Goal: Find contact information: Find contact information

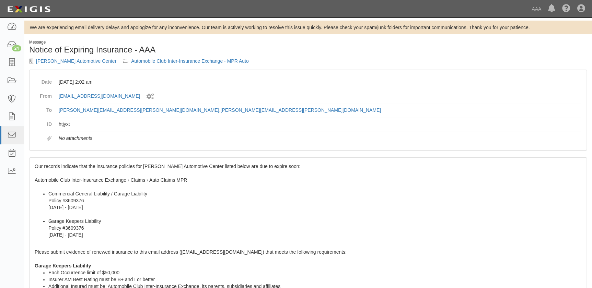
click at [111, 203] on li "Commercial General Liability / Garage Liability Policy #3609376 [DATE] - [DATE]" at bounding box center [314, 204] width 533 height 27
drag, startPoint x: 44, startPoint y: 177, endPoint x: 34, endPoint y: 166, distance: 14.8
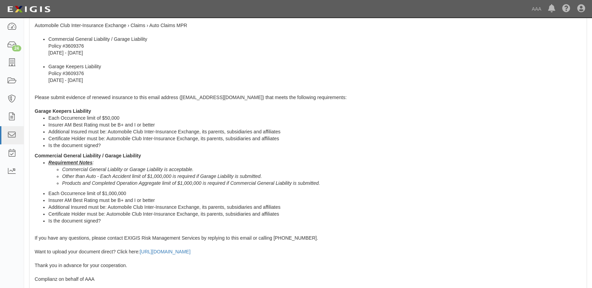
scroll to position [249, 0]
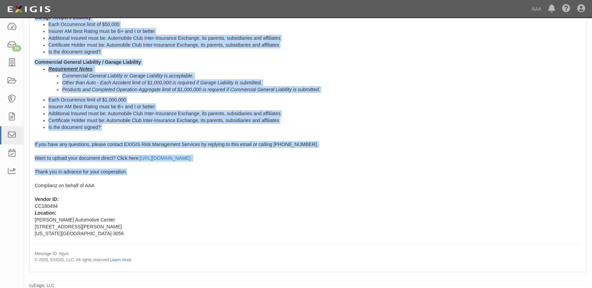
drag, startPoint x: 35, startPoint y: 165, endPoint x: 167, endPoint y: 175, distance: 132.6
click at [167, 175] on div "Our records indicate that the insurance policies for [PERSON_NAME] Automotive C…" at bounding box center [308, 90] width 557 height 362
copy span "Lor ipsumdo sitametc adip eli seddoeius temporin utl Etdolore Magnaaliqu Enimad…"
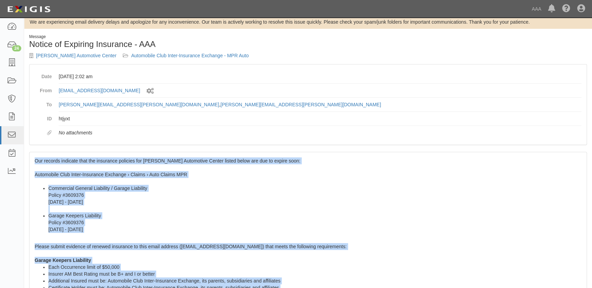
scroll to position [0, 0]
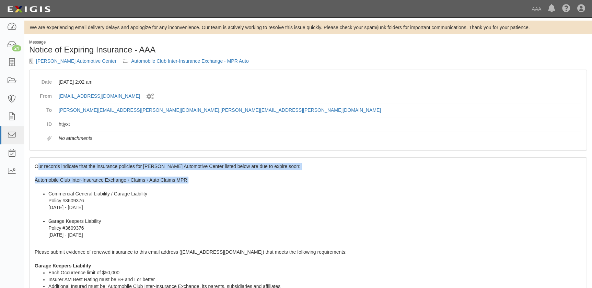
drag, startPoint x: 36, startPoint y: 167, endPoint x: 69, endPoint y: 245, distance: 84.6
drag, startPoint x: 69, startPoint y: 245, endPoint x: 47, endPoint y: 182, distance: 67.3
click at [58, 199] on li "Commercial General Liability / Garage Liability Policy #3609376 9/1/2024 - 9/1/…" at bounding box center [314, 204] width 533 height 27
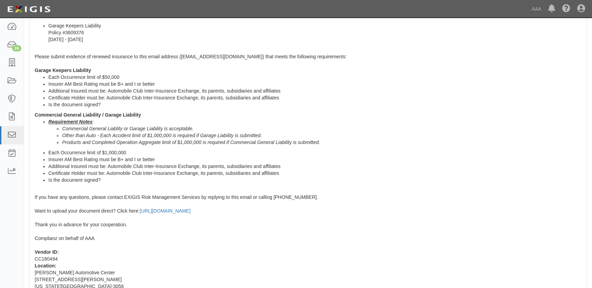
scroll to position [249, 0]
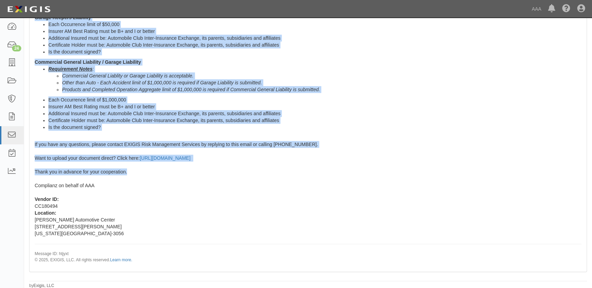
drag, startPoint x: 35, startPoint y: 166, endPoint x: 138, endPoint y: 175, distance: 104.1
click at [138, 175] on div "Our records indicate that the insurance policies for Hendrick Automotive Center…" at bounding box center [308, 90] width 557 height 362
copy span "Our records indicate that the insurance policies for Hendrick Automotive Center…"
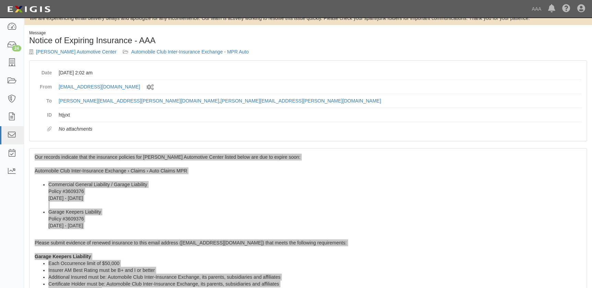
scroll to position [0, 0]
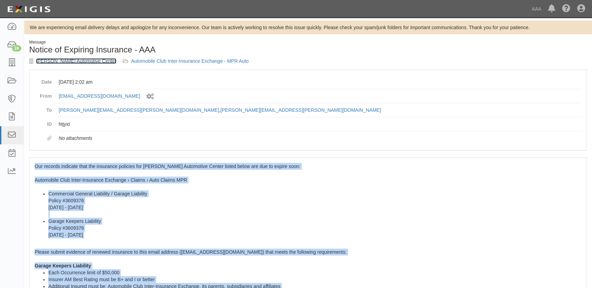
click at [56, 58] on link "Hendrick Automotive Center" at bounding box center [76, 60] width 80 height 5
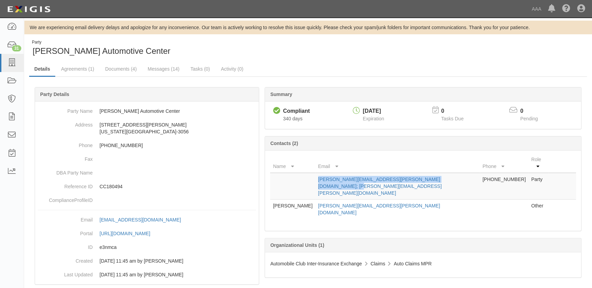
drag, startPoint x: 461, startPoint y: 173, endPoint x: 302, endPoint y: 173, distance: 159.0
click at [302, 173] on tr "Gary.Watts@hendrickauto.com; Tony.Jungman@hendrickauto.com 816-333-5600 Party" at bounding box center [423, 186] width 306 height 27
copy tr "Gary.Watts@hendrickauto.com; Tony.Jungman@hendrickauto.com"
click at [13, 60] on icon at bounding box center [12, 63] width 10 height 8
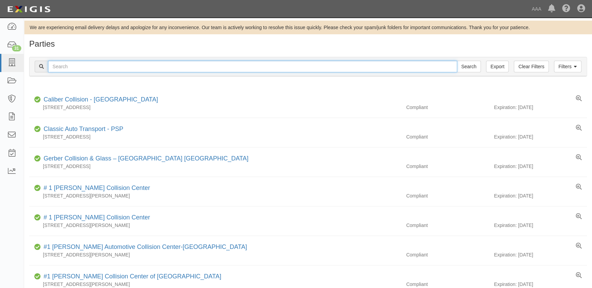
click at [148, 65] on input "text" at bounding box center [252, 67] width 409 height 12
paste input "Harry Green Chevrolet"
type input "Harry Green Chevrolet"
click at [457, 61] on input "Search" at bounding box center [469, 67] width 24 height 12
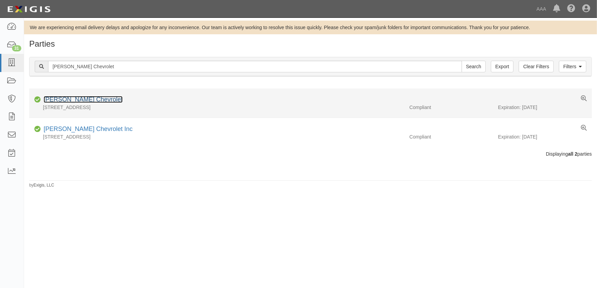
click at [99, 98] on link "[PERSON_NAME] Chevrolet" at bounding box center [83, 99] width 79 height 7
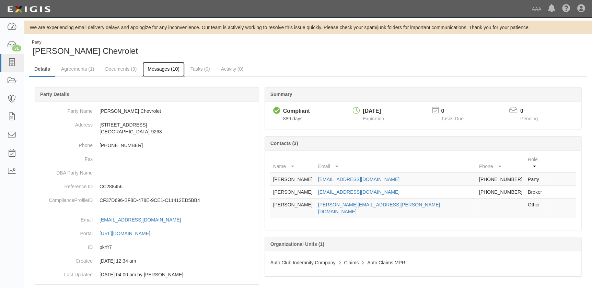
click at [157, 69] on link "Messages (10)" at bounding box center [164, 69] width 42 height 15
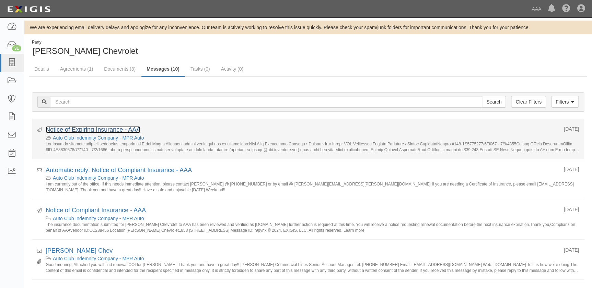
click at [82, 128] on link "Notice of Expiring Insurance - AAA" at bounding box center [93, 129] width 95 height 7
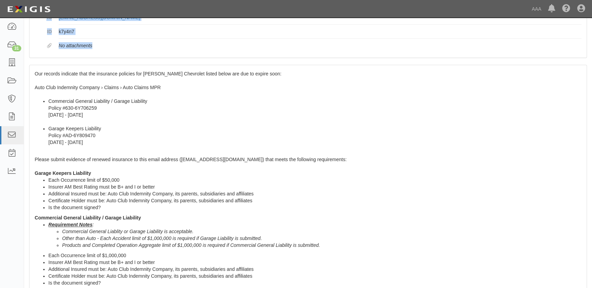
scroll to position [249, 0]
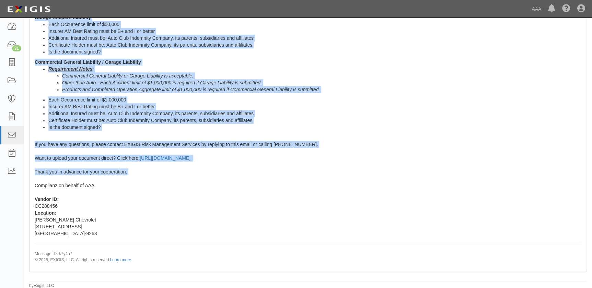
drag, startPoint x: 35, startPoint y: 165, endPoint x: 128, endPoint y: 176, distance: 93.3
click at [128, 176] on div "Our records indicate that the insurance policies for Harry Green Chevrolet list…" at bounding box center [308, 90] width 557 height 362
copy span "Our records indicate that the insurance policies for Harry Green Chevrolet list…"
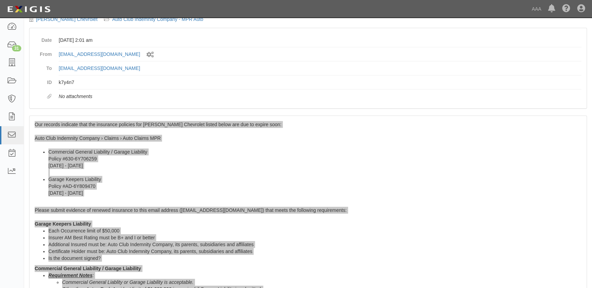
scroll to position [0, 0]
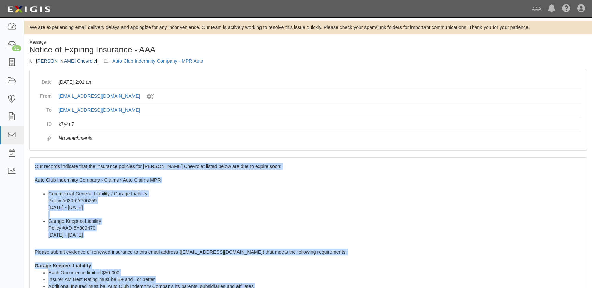
click at [77, 62] on link "Harry Green Chevrolet" at bounding box center [66, 60] width 61 height 5
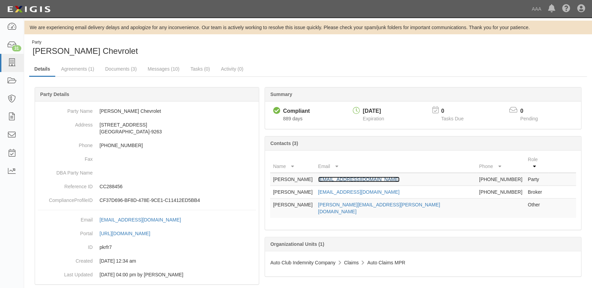
click at [388, 177] on link "bodyshopemail@harrygreen.com" at bounding box center [358, 179] width 81 height 5
click at [15, 62] on icon at bounding box center [12, 63] width 10 height 8
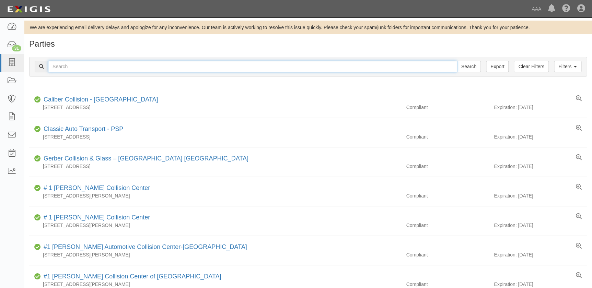
click at [129, 66] on input "text" at bounding box center [252, 67] width 409 height 12
paste input "[PERSON_NAME] East"
type input "[PERSON_NAME] East"
click at [457, 61] on input "Search" at bounding box center [469, 67] width 24 height 12
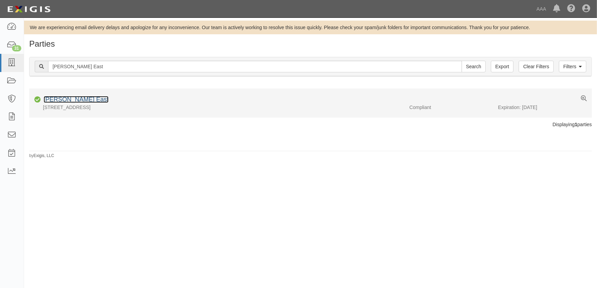
click at [81, 101] on link "[PERSON_NAME] East" at bounding box center [76, 99] width 65 height 7
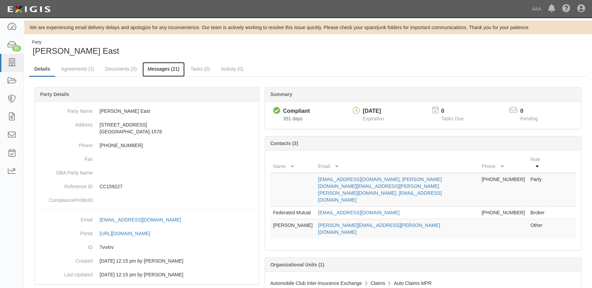
click at [150, 70] on link "Messages (21)" at bounding box center [164, 69] width 42 height 15
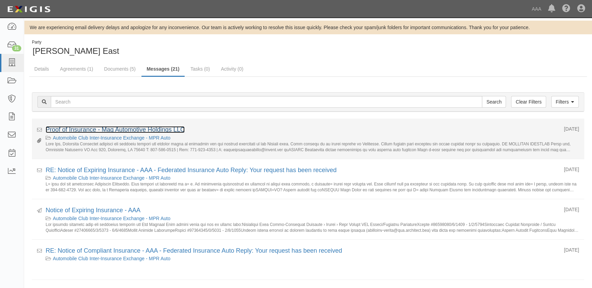
click at [57, 128] on link "Proof of Insurance - Mag Automotive Holdings LLC" at bounding box center [115, 129] width 139 height 7
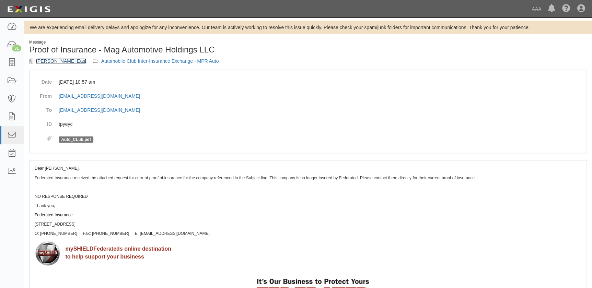
click at [47, 59] on link "[PERSON_NAME] East" at bounding box center [61, 60] width 50 height 5
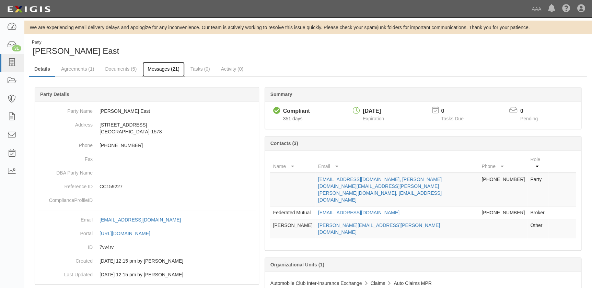
click at [148, 69] on link "Messages (21)" at bounding box center [164, 69] width 42 height 15
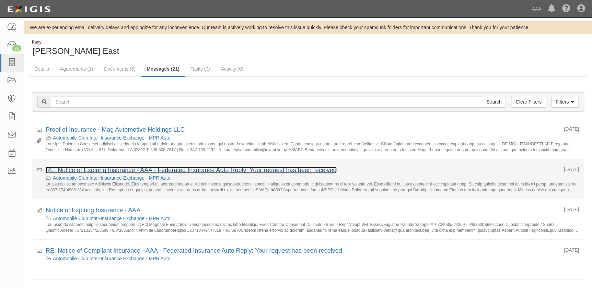
click at [77, 172] on link "RE: Notice of Expiring Insurance - AAA - Federated Insurance Auto Reply: Your r…" at bounding box center [191, 170] width 291 height 7
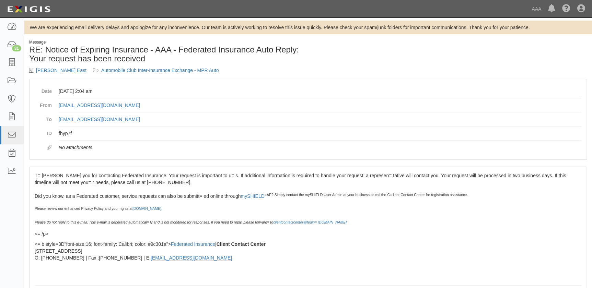
click at [44, 177] on p "T= hank you for contacting Federated Insurance. Your request is important to u=…" at bounding box center [308, 199] width 547 height 55
click at [49, 71] on link "Joe Machens East" at bounding box center [61, 70] width 50 height 5
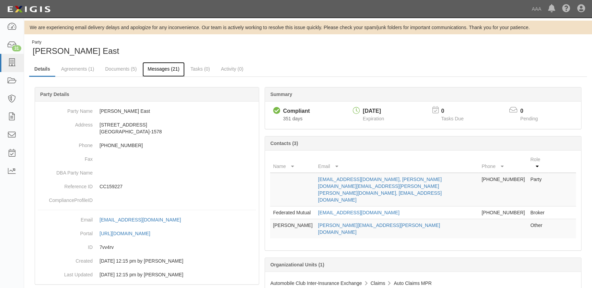
click at [154, 67] on link "Messages (21)" at bounding box center [164, 69] width 42 height 15
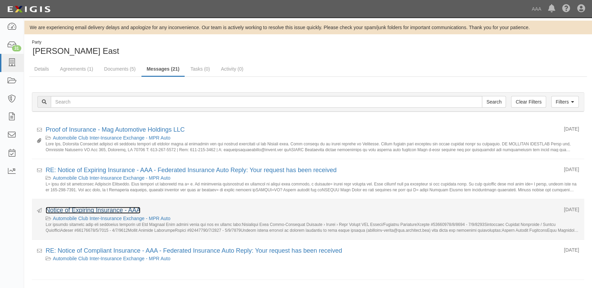
click at [94, 212] on link "Notice of Expiring Insurance - AAA" at bounding box center [93, 210] width 95 height 7
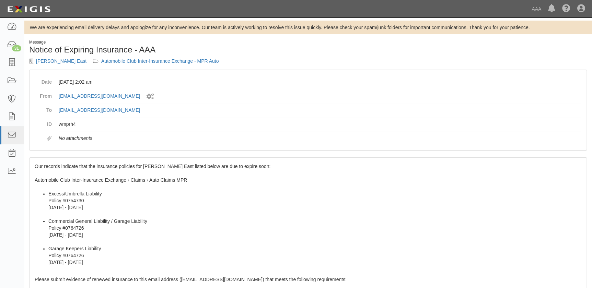
click at [88, 207] on li "Excess/Umbrella Liability Policy #0754730 [DATE] - [DATE]" at bounding box center [314, 204] width 533 height 27
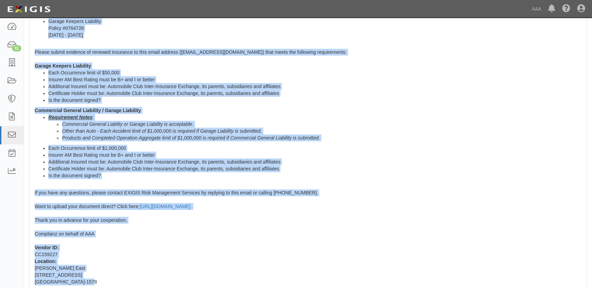
scroll to position [228, 0]
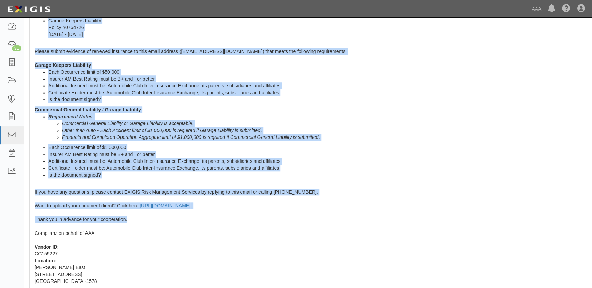
drag, startPoint x: 36, startPoint y: 164, endPoint x: 133, endPoint y: 220, distance: 111.4
click at [133, 220] on div "Our records indicate that the insurance policies for [PERSON_NAME] East listed …" at bounding box center [308, 125] width 557 height 390
copy span "Lor ipsumdo sitametc adip eli seddoeius temporin utl Etd Magnaal Enim admini ve…"
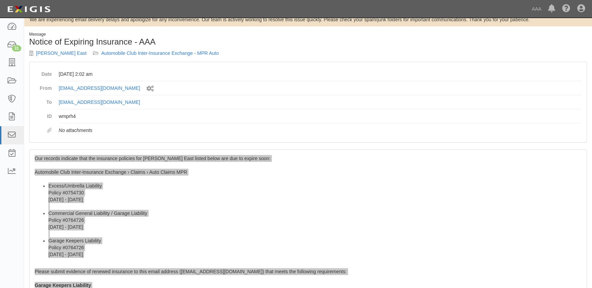
scroll to position [0, 0]
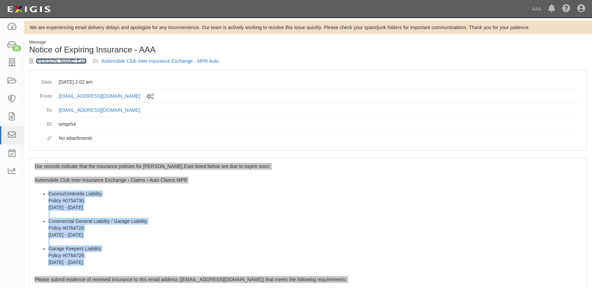
click at [65, 62] on link "[PERSON_NAME] East" at bounding box center [61, 60] width 50 height 5
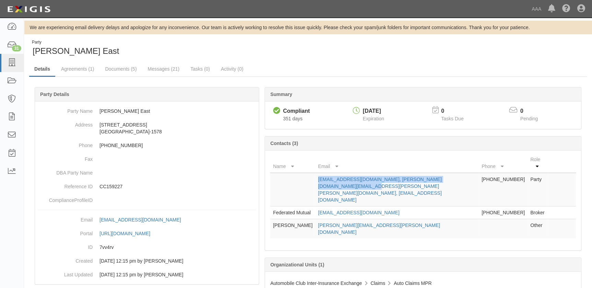
drag, startPoint x: 487, startPoint y: 171, endPoint x: 287, endPoint y: 175, distance: 200.2
click at [287, 175] on tr "jswartz@machens.com, matt.weldon@machens.com, jkoonce@machens.com 573-442-4700 …" at bounding box center [423, 190] width 306 height 34
copy tr "jswartz@machens.com, matt.weldon@machens.com, jkoonce@machens.com"
click at [373, 53] on div "Party Joe Machens East" at bounding box center [308, 48] width 568 height 18
click at [300, 54] on div "Party Joe Machens East" at bounding box center [166, 48] width 274 height 18
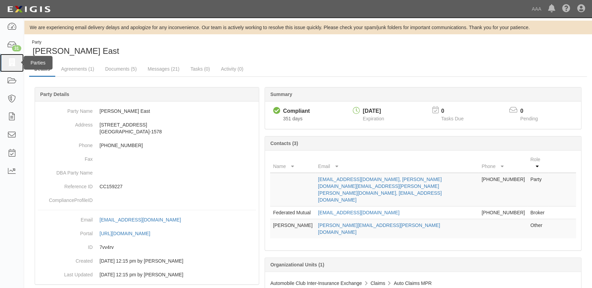
click at [12, 67] on link at bounding box center [12, 63] width 24 height 18
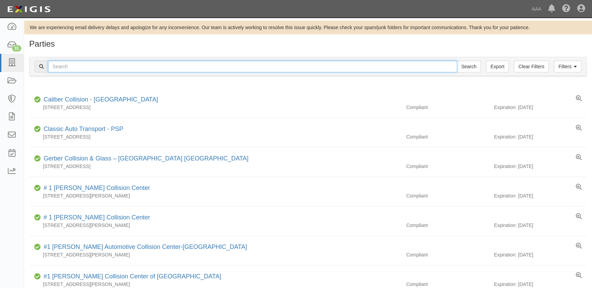
click at [76, 69] on input "text" at bounding box center [252, 67] width 409 height 12
paste input "[PERSON_NAME]"
type input "[PERSON_NAME]"
click at [457, 61] on input "Search" at bounding box center [469, 67] width 24 height 12
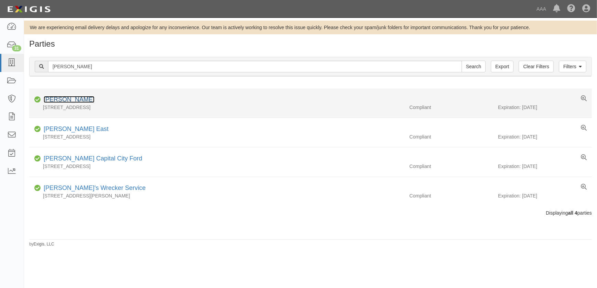
click at [66, 103] on link "[PERSON_NAME]" at bounding box center [69, 99] width 51 height 7
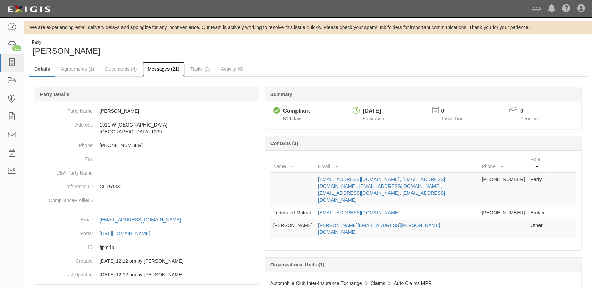
click at [151, 66] on link "Messages (21)" at bounding box center [164, 69] width 42 height 15
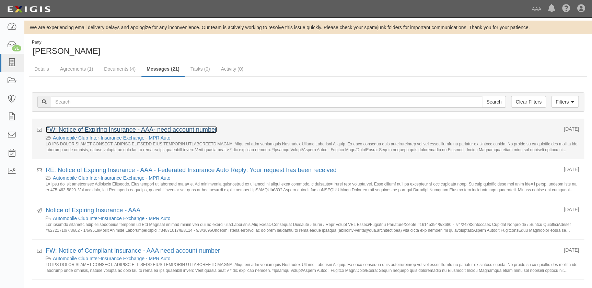
click at [123, 130] on link "FW: Notice of Expiring Insurance - AAA- need account number" at bounding box center [131, 129] width 171 height 7
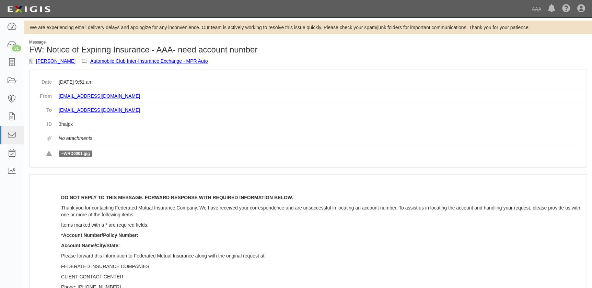
click at [102, 194] on p "DO NOT REPLY TO THIS MESSAGE. FORWARD RESPONSE WITH REQUIRED INFORMATION BELOW." at bounding box center [321, 197] width 521 height 7
click at [53, 60] on link "Joe Machens" at bounding box center [55, 60] width 39 height 5
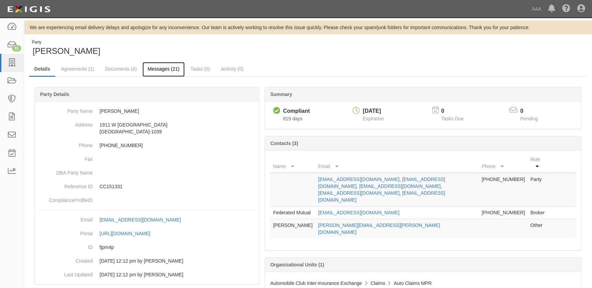
click at [158, 70] on link "Messages (21)" at bounding box center [164, 69] width 42 height 15
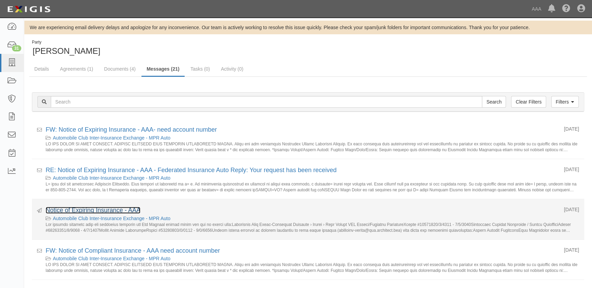
click at [102, 212] on link "Notice of Expiring Insurance - AAA" at bounding box center [93, 210] width 95 height 7
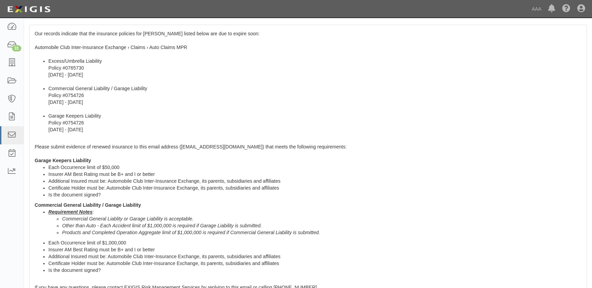
scroll to position [276, 0]
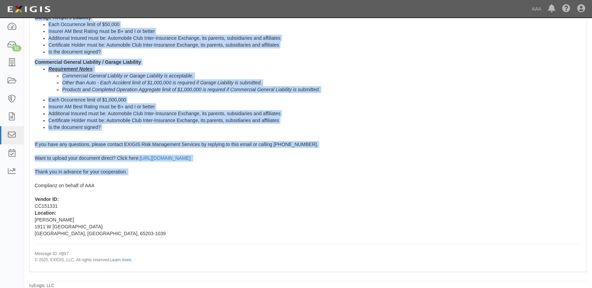
drag, startPoint x: 35, startPoint y: 166, endPoint x: 132, endPoint y: 180, distance: 98.2
click at [132, 180] on div "Our records indicate that the insurance policies for [PERSON_NAME] listed below…" at bounding box center [308, 77] width 557 height 390
copy span "Lor ipsumdo sitametc adip eli seddoeius temporin utl Etd Magnaal enimad minim v…"
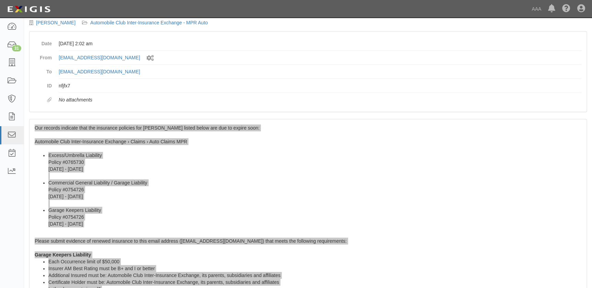
scroll to position [0, 0]
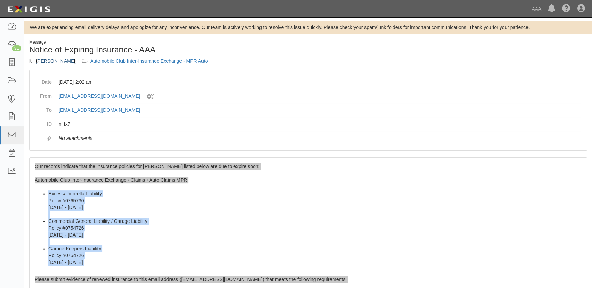
click at [40, 61] on link "[PERSON_NAME]" at bounding box center [55, 60] width 39 height 5
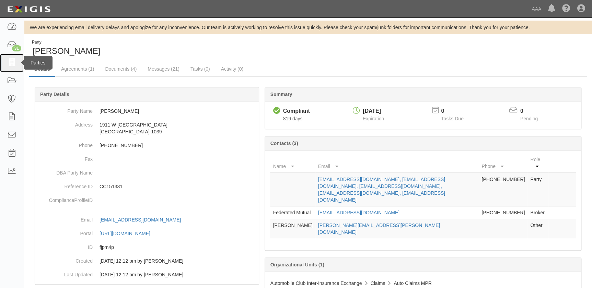
click at [15, 61] on icon at bounding box center [12, 63] width 10 height 8
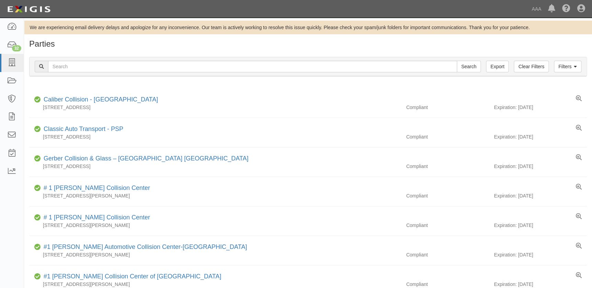
drag, startPoint x: 151, startPoint y: 72, endPoint x: 150, endPoint y: 69, distance: 3.8
click at [151, 70] on div "Filters Clear Filters Export Search Filters" at bounding box center [308, 66] width 557 height 19
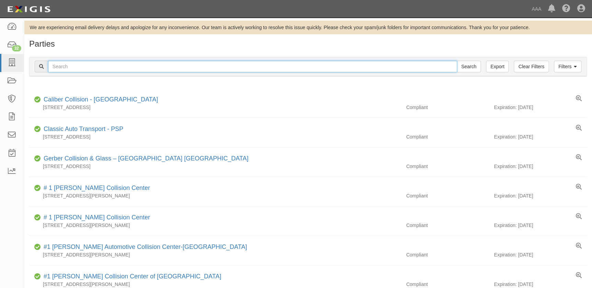
click at [150, 66] on input "text" at bounding box center [252, 67] width 409 height 12
paste input "Mossy Collision - [GEOGRAPHIC_DATA]"
type input "Mossy Collision - [GEOGRAPHIC_DATA]"
click at [457, 61] on input "Search" at bounding box center [469, 67] width 24 height 12
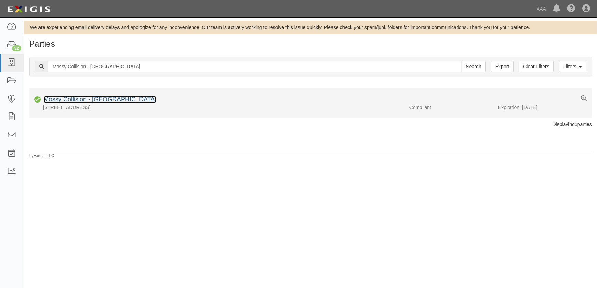
click at [116, 99] on link "Mossy Collision - [GEOGRAPHIC_DATA]" at bounding box center [100, 99] width 113 height 7
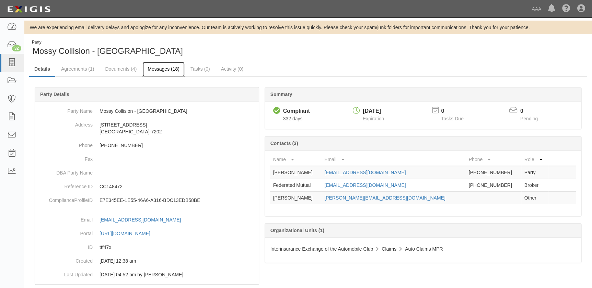
click at [156, 67] on link "Messages (18)" at bounding box center [164, 69] width 42 height 15
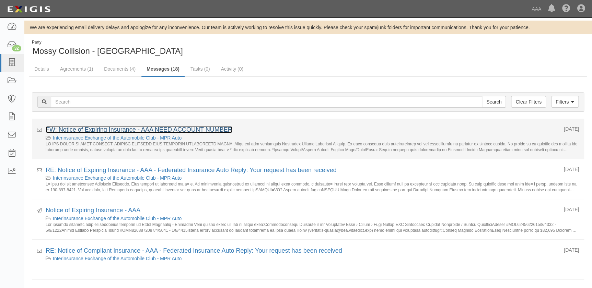
click at [120, 130] on link "FW: Notice of Expiring Insurance - AAA NEED ACCOUNT NUMBER" at bounding box center [139, 129] width 187 height 7
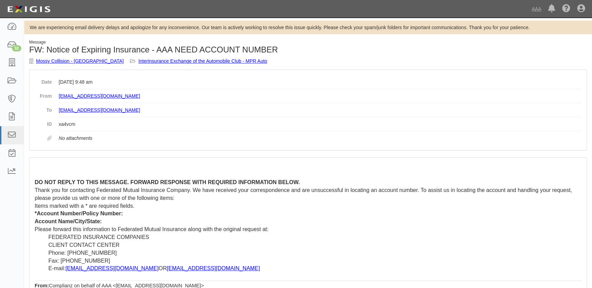
click at [65, 181] on span "DO NOT REPLY TO THIS MESSAGE. FORWARD RESPONSE WITH REQUIRED INFORMATION BELOW." at bounding box center [167, 183] width 265 height 6
click at [79, 61] on link "Mossy Collision - [GEOGRAPHIC_DATA]" at bounding box center [80, 60] width 88 height 5
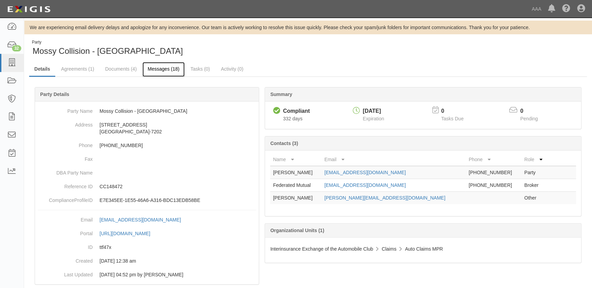
click at [154, 69] on link "Messages (18)" at bounding box center [164, 69] width 42 height 15
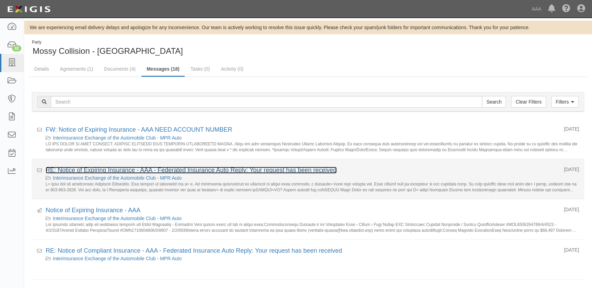
click at [104, 168] on link "RE: Notice of Expiring Insurance - AAA - Federated Insurance Auto Reply: Your r…" at bounding box center [191, 170] width 291 height 7
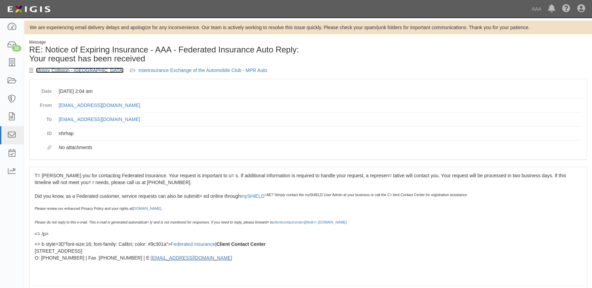
click at [56, 72] on link "Mossy Collision - [GEOGRAPHIC_DATA]" at bounding box center [80, 70] width 88 height 5
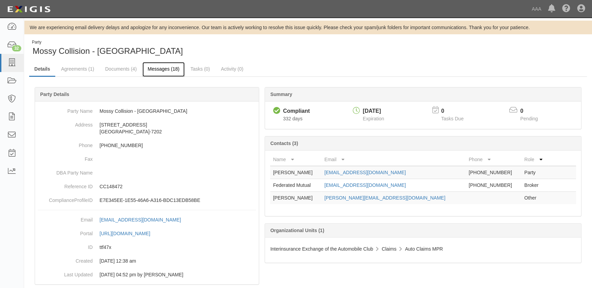
click at [160, 66] on link "Messages (18)" at bounding box center [164, 69] width 42 height 15
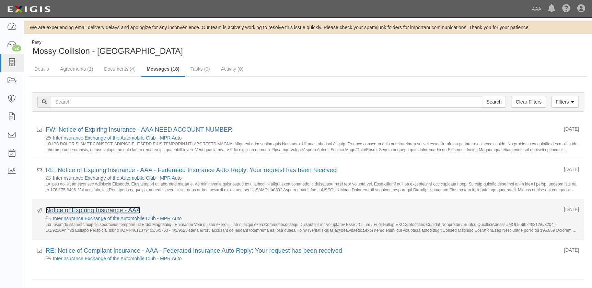
click at [88, 210] on link "Notice of Expiring Insurance - AAA" at bounding box center [93, 210] width 95 height 7
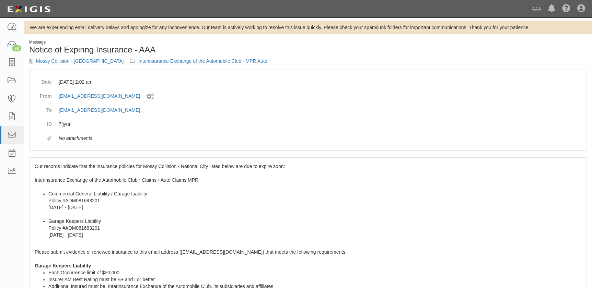
click at [93, 200] on li "Commercial General Liability / Garage Liability Policy #ADM081683201 9/1/2024 -…" at bounding box center [314, 204] width 533 height 27
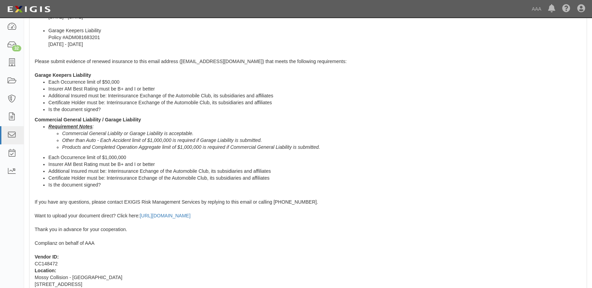
scroll to position [249, 0]
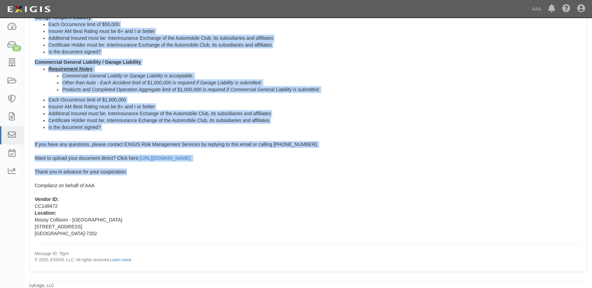
drag, startPoint x: 34, startPoint y: 166, endPoint x: 144, endPoint y: 171, distance: 109.6
click at [144, 171] on div "Our records indicate that the insurance policies for Mossy Collision - National…" at bounding box center [308, 90] width 557 height 362
copy span "Our records indicate that the insurance policies for Mossy Collision - National…"
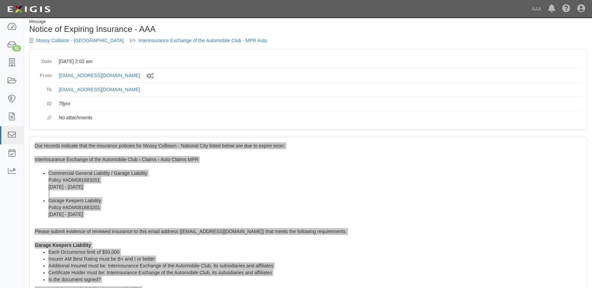
scroll to position [0, 0]
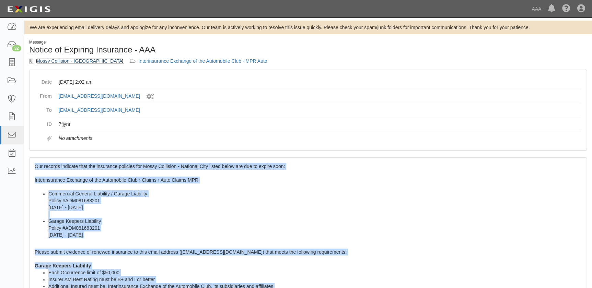
click at [86, 61] on link "Mossy Collision - [GEOGRAPHIC_DATA]" at bounding box center [80, 60] width 88 height 5
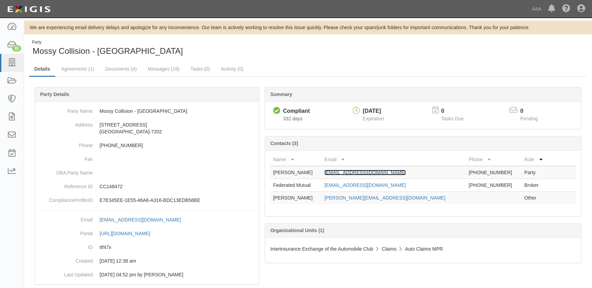
click at [372, 173] on link "Dannyc@mossy.com" at bounding box center [365, 172] width 81 height 5
click at [10, 63] on icon at bounding box center [12, 63] width 10 height 8
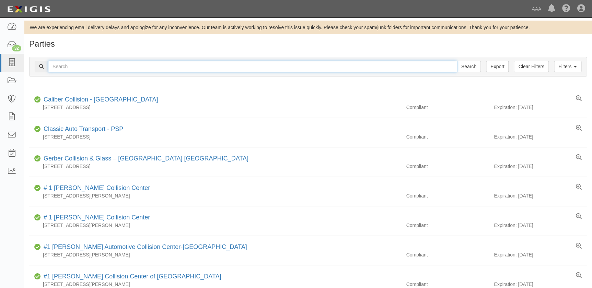
click at [112, 65] on input "text" at bounding box center [252, 67] width 409 height 12
paste input "Mossy Collision - Escondido"
type input "Mossy Collision - Escondido"
click at [457, 61] on input "Search" at bounding box center [469, 67] width 24 height 12
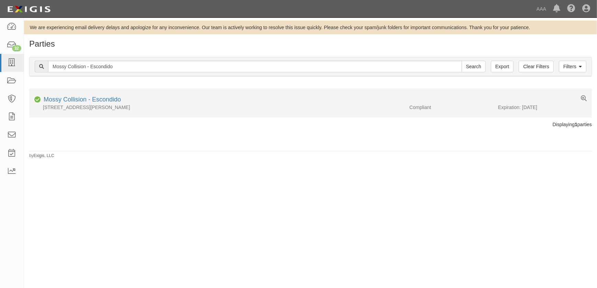
click at [82, 93] on li "Compliant Mossy Collision - Escondido [STREET_ADDRESS][PERSON_NAME] Compliant E…" at bounding box center [310, 103] width 562 height 29
click at [75, 100] on link "Mossy Collision - Escondido" at bounding box center [82, 99] width 77 height 7
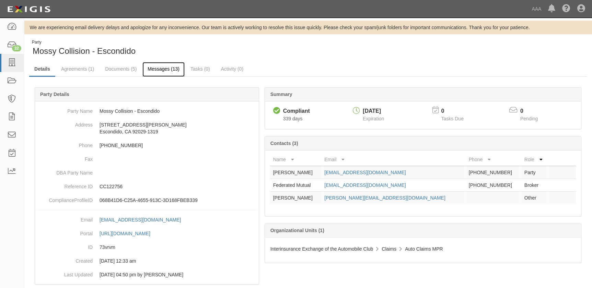
click at [158, 67] on link "Messages (13)" at bounding box center [164, 69] width 42 height 15
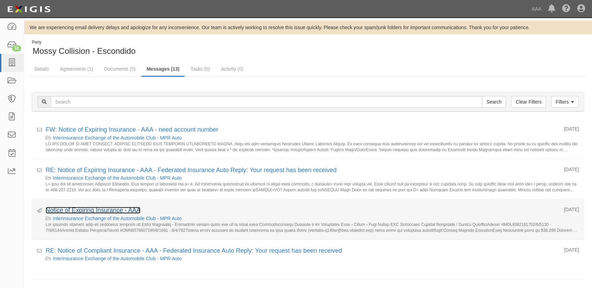
click at [95, 209] on link "Notice of Expiring Insurance - AAA" at bounding box center [93, 210] width 95 height 7
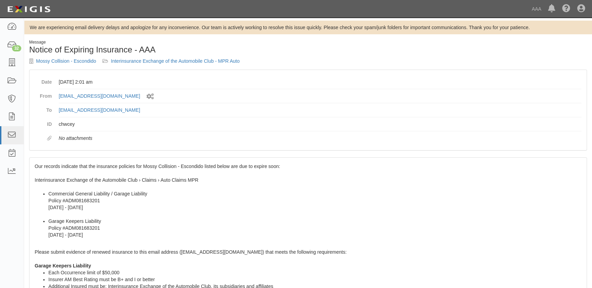
drag, startPoint x: 93, startPoint y: 203, endPoint x: 78, endPoint y: 187, distance: 21.6
click at [92, 203] on li "Commercial General Liability / Garage Liability Policy #ADM081683201 [DATE] - […" at bounding box center [314, 204] width 533 height 27
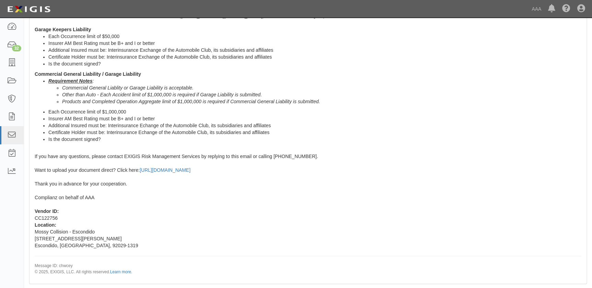
scroll to position [249, 0]
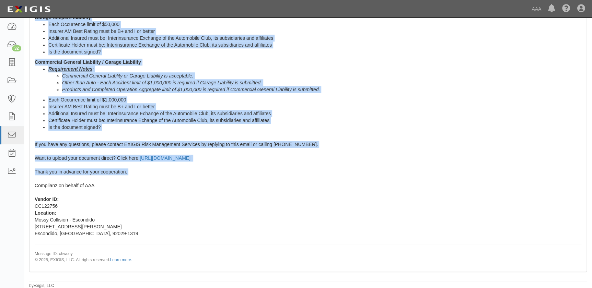
drag, startPoint x: 35, startPoint y: 165, endPoint x: 159, endPoint y: 179, distance: 124.4
click at [159, 179] on div "Our records indicate that the insurance policies for Mossy Collision - Escondid…" at bounding box center [308, 90] width 557 height 362
copy span "Our records indicate that the insurance policies for Mossy Collision - Escondid…"
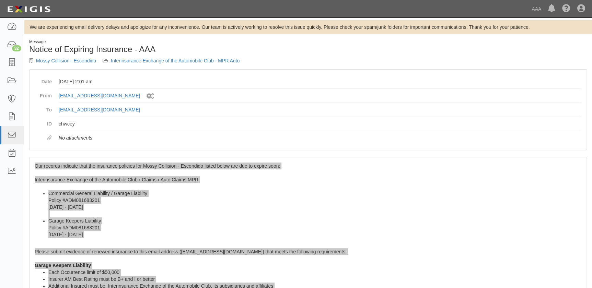
scroll to position [0, 0]
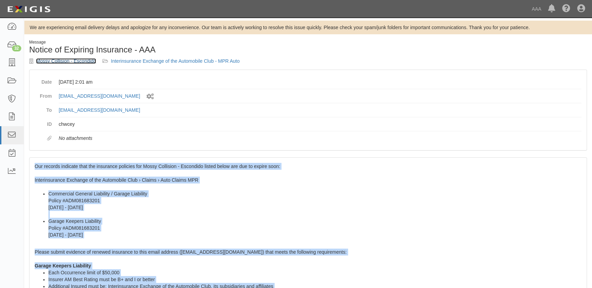
click at [81, 60] on link "Mossy Collision - Escondido" at bounding box center [66, 60] width 60 height 5
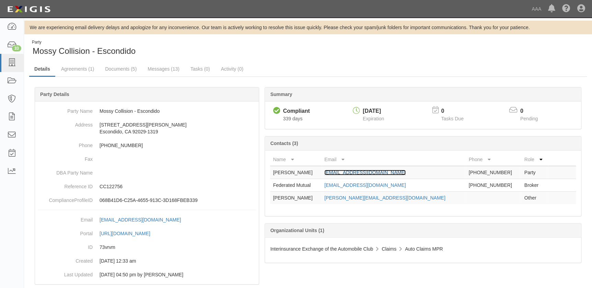
click at [359, 173] on link "[EMAIL_ADDRESS][DOMAIN_NAME]" at bounding box center [365, 172] width 81 height 5
click at [13, 67] on link at bounding box center [12, 63] width 24 height 18
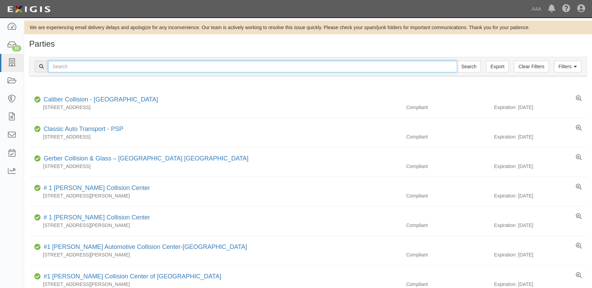
click at [114, 68] on input "text" at bounding box center [252, 67] width 409 height 12
paste input "Mastercraft Motors - [GEOGRAPHIC_DATA][PERSON_NAME]"
type input "Mastercraft Motors - [GEOGRAPHIC_DATA][PERSON_NAME]"
click at [457, 61] on input "Search" at bounding box center [469, 67] width 24 height 12
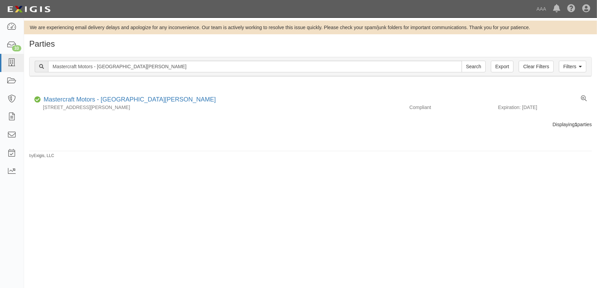
drag, startPoint x: 384, startPoint y: 196, endPoint x: 379, endPoint y: 196, distance: 4.5
click at [379, 196] on div "We are experiencing email delivery delays and apologize for any inconvenience. …" at bounding box center [298, 151] width 597 height 260
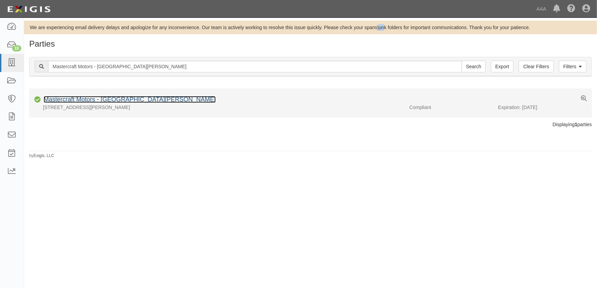
click at [126, 99] on link "Mastercraft Motors - Santa Barbara" at bounding box center [130, 99] width 172 height 7
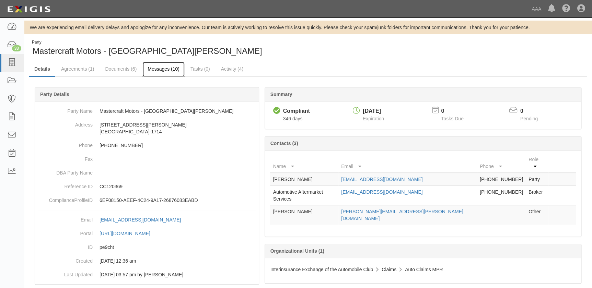
click at [164, 70] on link "Messages (10)" at bounding box center [164, 69] width 42 height 15
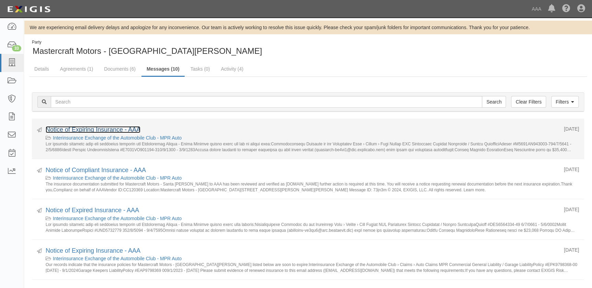
click at [110, 128] on link "Notice of Expiring Insurance - AAA" at bounding box center [93, 129] width 95 height 7
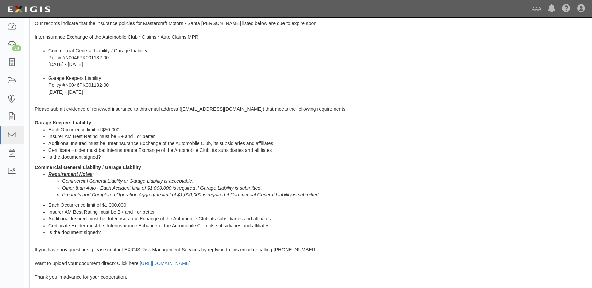
scroll to position [249, 0]
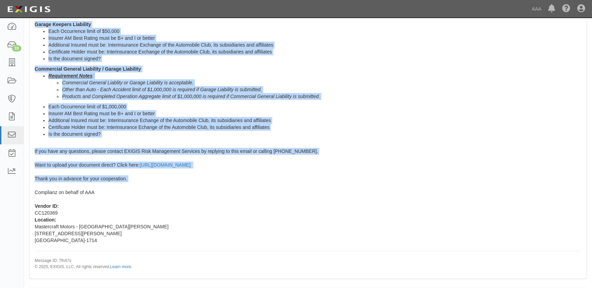
drag, startPoint x: 32, startPoint y: 166, endPoint x: 139, endPoint y: 175, distance: 107.5
click at [139, 175] on div "Our records indicate that the insurance policies for Mastercraft Motors - [GEOG…" at bounding box center [308, 97] width 557 height 362
copy span "Lor ipsumdo sitametc adip eli seddoeius temporin utl Etdoloremag Aliqua - Enima…"
click at [353, 170] on div "Our records indicate that the insurance policies for Mastercraft Motors - Santa…" at bounding box center [308, 97] width 557 height 362
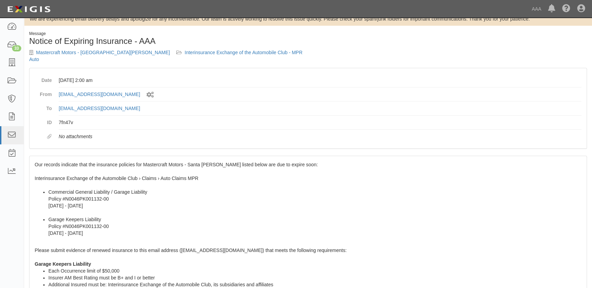
scroll to position [0, 0]
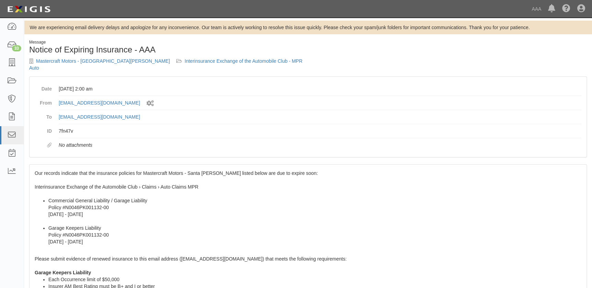
drag, startPoint x: 105, startPoint y: 164, endPoint x: 63, endPoint y: 167, distance: 42.6
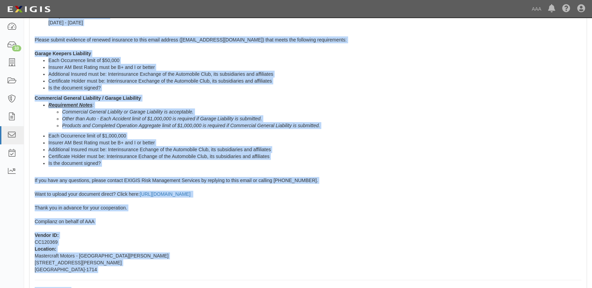
scroll to position [241, 0]
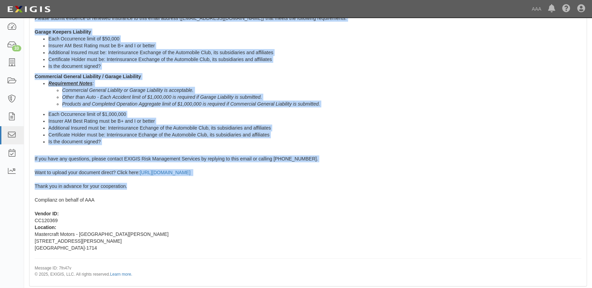
drag, startPoint x: 34, startPoint y: 166, endPoint x: 162, endPoint y: 178, distance: 128.7
click at [162, 178] on div "Our records indicate that the insurance policies for Mastercraft Motors - Santa…" at bounding box center [308, 105] width 557 height 362
copy span "Our records indicate that the insurance policies for Mastercraft Motors - Santa…"
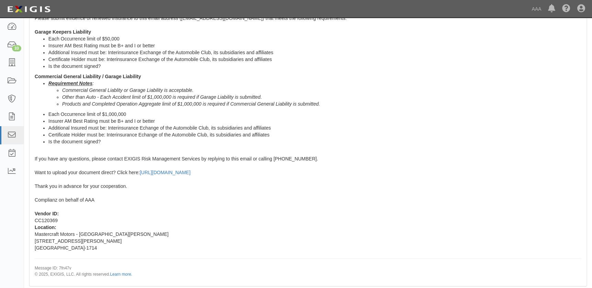
click at [226, 228] on div "Our records indicate that the insurance policies for Mastercraft Motors - Santa…" at bounding box center [308, 105] width 557 height 362
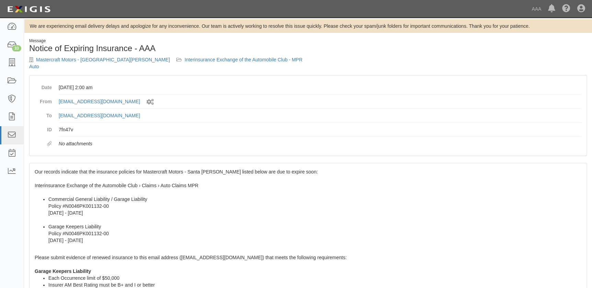
scroll to position [0, 0]
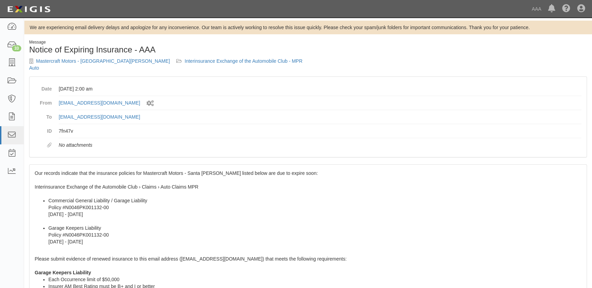
click at [82, 65] on div "Mastercraft Motors - Santa Barbara Interinsurance Exchange of the Automobile Cl…" at bounding box center [166, 65] width 274 height 14
click at [83, 61] on link "Mastercraft Motors - Santa Barbara" at bounding box center [103, 60] width 134 height 5
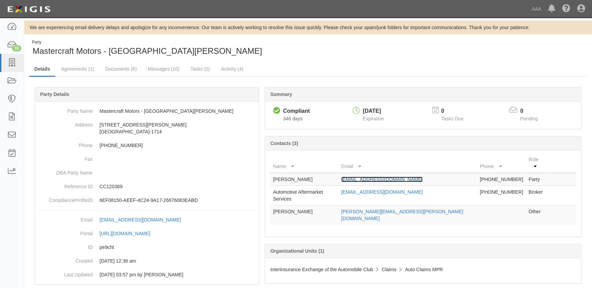
click at [385, 177] on link "mparsons007@hotmail.com" at bounding box center [381, 179] width 81 height 5
click at [114, 112] on dd "Mastercraft Motors - Santa Barbara" at bounding box center [147, 111] width 218 height 14
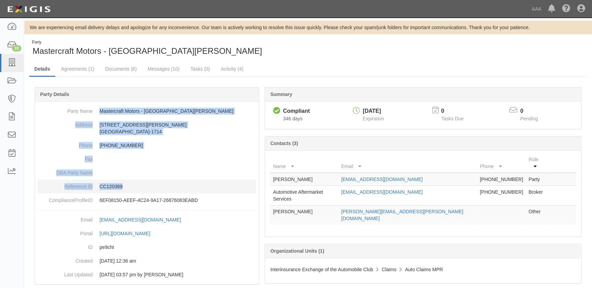
drag, startPoint x: 99, startPoint y: 112, endPoint x: 143, endPoint y: 182, distance: 83.0
click at [143, 182] on dl "Party Name Mastercraft Motors - Santa Barbara Address 435 E Haley Street Santa …" at bounding box center [147, 155] width 218 height 103
copy dl "Mastercraft Motors - Santa Barbara Address 435 E Haley Street Santa Barbara, CA…"
click at [9, 59] on icon at bounding box center [12, 63] width 10 height 8
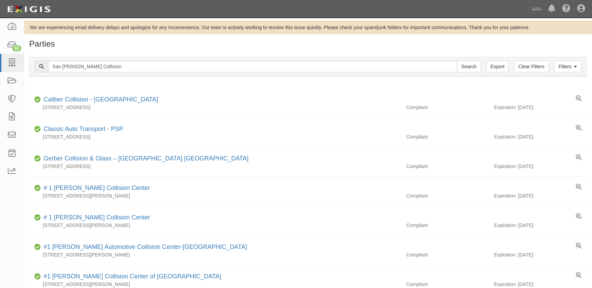
type input "San [PERSON_NAME] Collision"
click at [457, 61] on input "Search" at bounding box center [469, 67] width 24 height 12
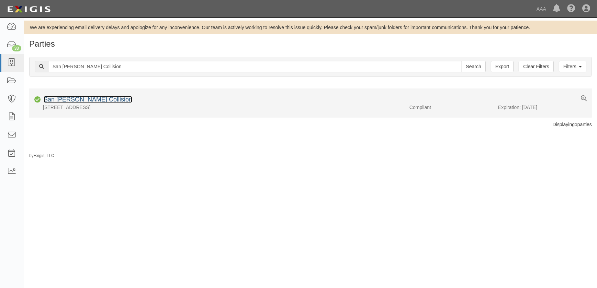
click at [89, 100] on link "San Joaquin Collision" at bounding box center [88, 99] width 89 height 7
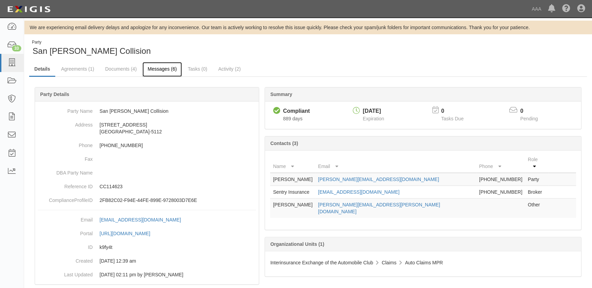
click at [155, 69] on link "Messages (6)" at bounding box center [162, 69] width 39 height 15
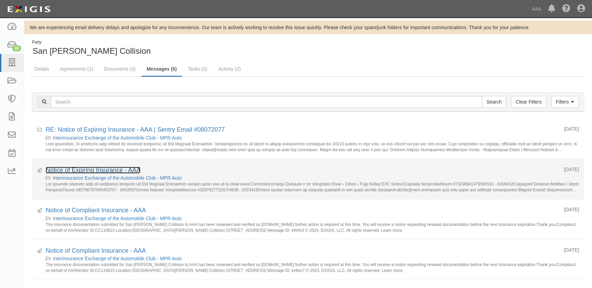
click at [106, 171] on link "Notice of Expiring Insurance - AAA" at bounding box center [93, 170] width 95 height 7
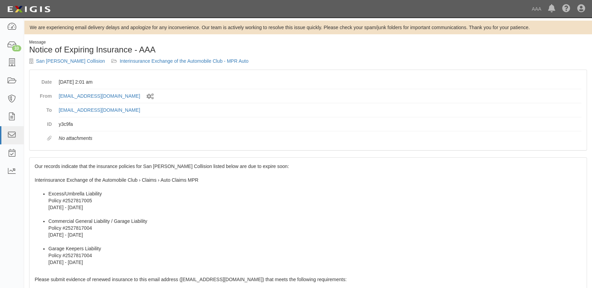
drag, startPoint x: 0, startPoint y: 0, endPoint x: 71, endPoint y: 172, distance: 185.8
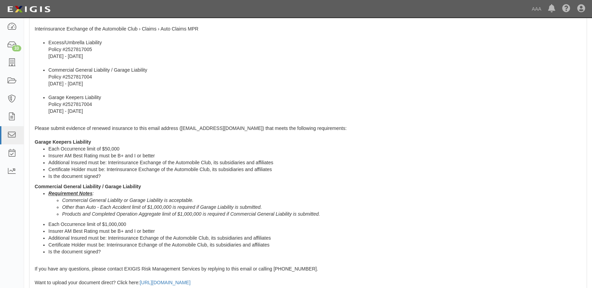
scroll to position [203, 0]
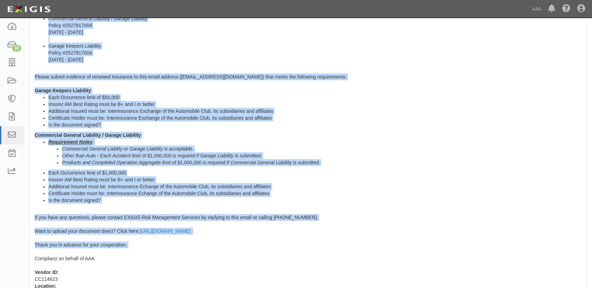
drag, startPoint x: 35, startPoint y: 165, endPoint x: 155, endPoint y: 251, distance: 147.7
click at [155, 251] on div "Our records indicate that the insurance policies for San Joaquin Collision list…" at bounding box center [308, 150] width 557 height 390
copy span "Our records indicate that the insurance policies for San Joaquin Collision list…"
click at [404, 204] on div "Our records indicate that the insurance policies for San Joaquin Collision list…" at bounding box center [308, 150] width 557 height 390
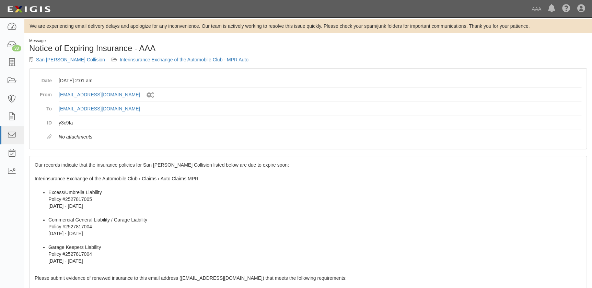
scroll to position [0, 0]
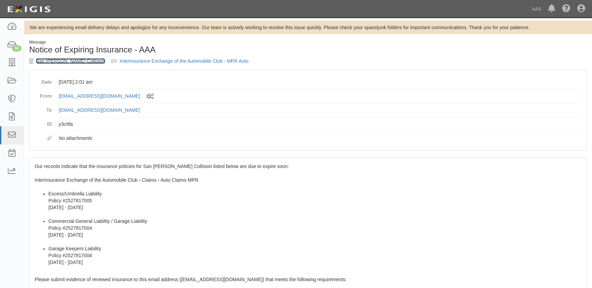
click at [66, 61] on link "San Joaquin Collision" at bounding box center [70, 60] width 69 height 5
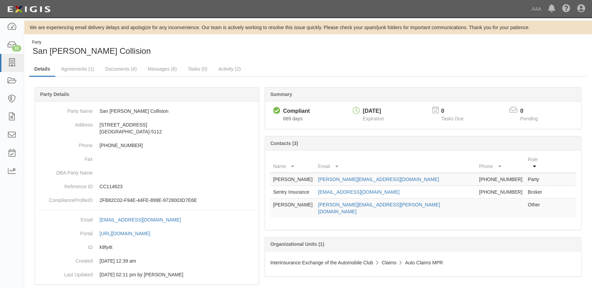
click at [344, 48] on div "Party San [PERSON_NAME] Collision" at bounding box center [308, 48] width 568 height 18
click at [353, 177] on link "[PERSON_NAME][EMAIL_ADDRESS][DOMAIN_NAME]" at bounding box center [378, 179] width 121 height 5
click at [10, 62] on icon at bounding box center [12, 63] width 10 height 8
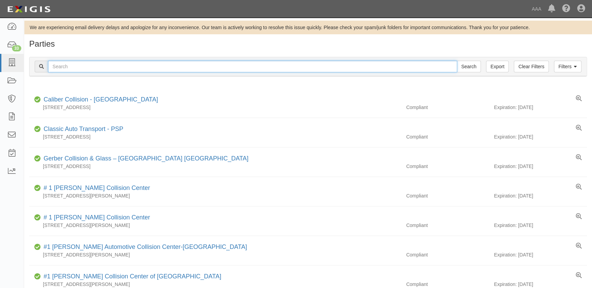
click at [102, 67] on input "text" at bounding box center [252, 67] width 409 height 12
paste input "[PERSON_NAME] Auto Body Inc"
type input "[PERSON_NAME] Auto Body Inc"
click at [457, 61] on input "Search" at bounding box center [469, 67] width 24 height 12
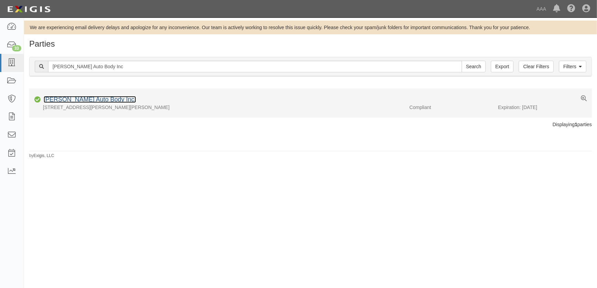
click at [88, 100] on link "[PERSON_NAME] Auto Body Inc." at bounding box center [90, 99] width 92 height 7
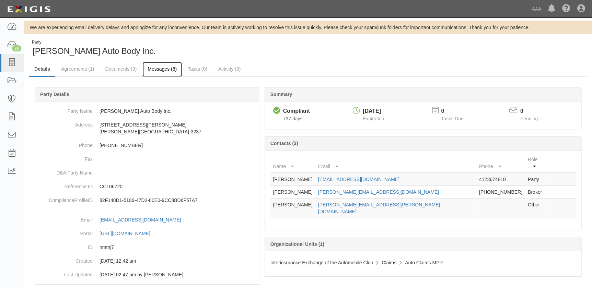
click at [159, 70] on link "Messages (8)" at bounding box center [162, 69] width 39 height 15
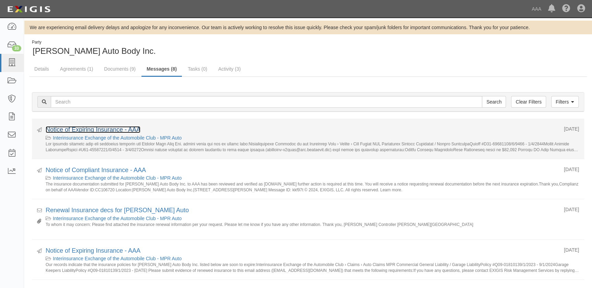
click at [103, 129] on link "Notice of Expiring Insurance - AAA" at bounding box center [93, 129] width 95 height 7
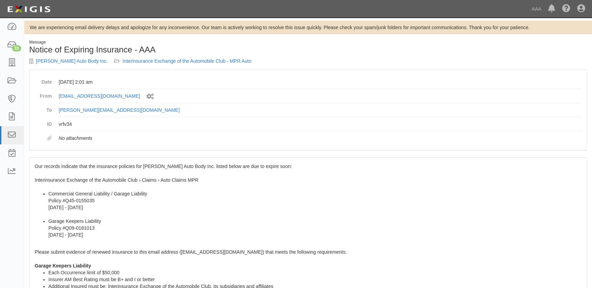
drag, startPoint x: 88, startPoint y: 175, endPoint x: 65, endPoint y: 175, distance: 22.3
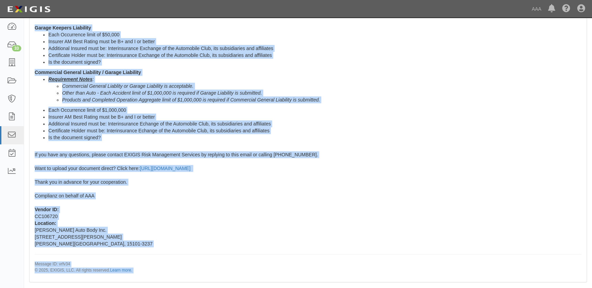
scroll to position [249, 0]
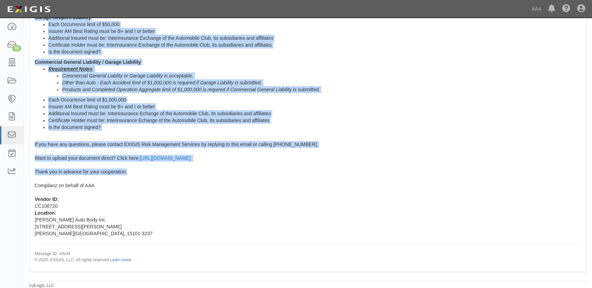
drag, startPoint x: 35, startPoint y: 164, endPoint x: 147, endPoint y: 173, distance: 112.6
click at [147, 173] on div "Our records indicate that the insurance policies for Mascari Auto Body Inc. lis…" at bounding box center [308, 90] width 557 height 362
copy span "Our records indicate that the insurance policies for Mascari Auto Body Inc. lis…"
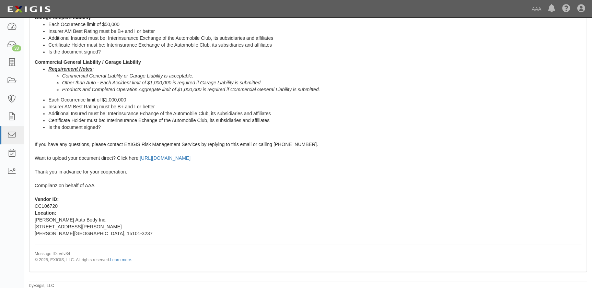
click at [265, 209] on div "Our records indicate that the insurance policies for Mascari Auto Body Inc. lis…" at bounding box center [308, 90] width 557 height 362
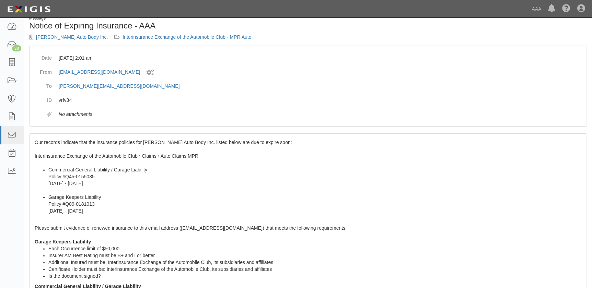
scroll to position [0, 0]
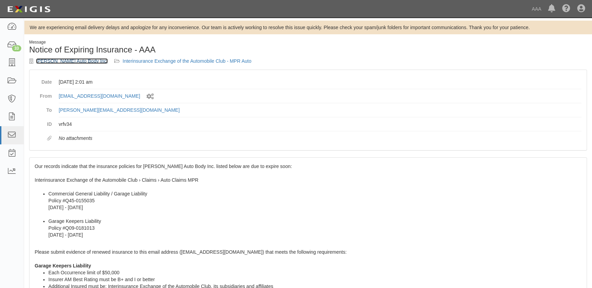
click at [65, 61] on link "[PERSON_NAME] Auto Body Inc." at bounding box center [72, 60] width 72 height 5
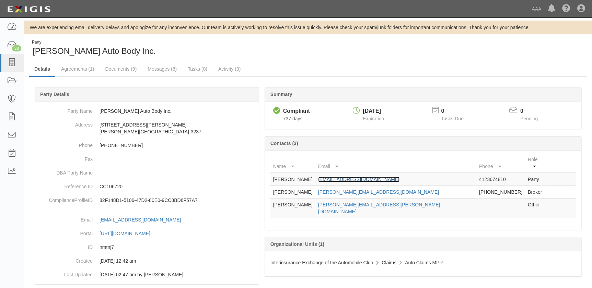
click at [400, 177] on link "gmnovick@mascariautocenter.net" at bounding box center [358, 179] width 81 height 5
click at [14, 66] on icon at bounding box center [12, 63] width 10 height 8
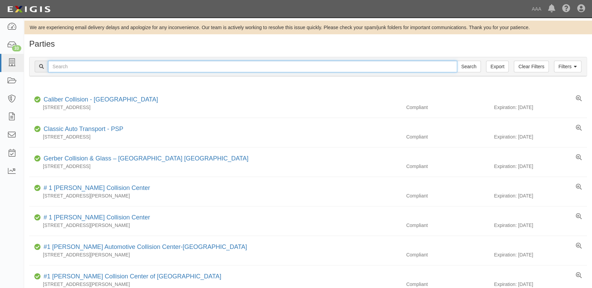
click at [64, 64] on input "text" at bounding box center [252, 67] width 409 height 12
paste input "[PERSON_NAME] Collision Center"
type input "[PERSON_NAME] Collision Center"
click at [457, 61] on input "Search" at bounding box center [469, 67] width 24 height 12
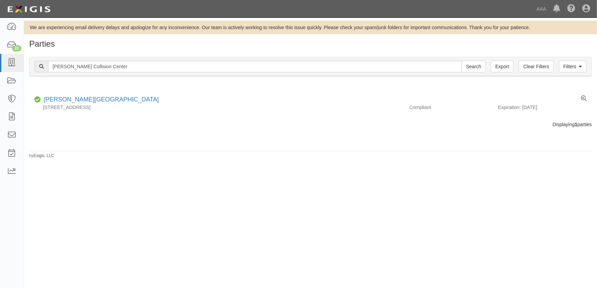
click at [120, 189] on div "We are experiencing email delivery delays and apologize for any inconvenience. …" at bounding box center [298, 151] width 597 height 260
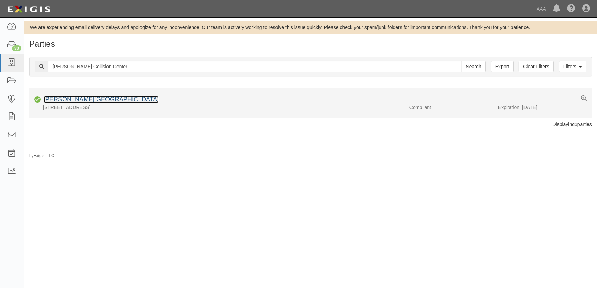
click at [93, 100] on link "[PERSON_NAME][GEOGRAPHIC_DATA]" at bounding box center [101, 99] width 115 height 7
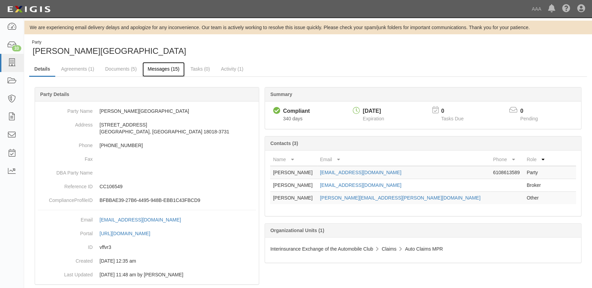
click at [153, 71] on link "Messages (15)" at bounding box center [164, 69] width 42 height 15
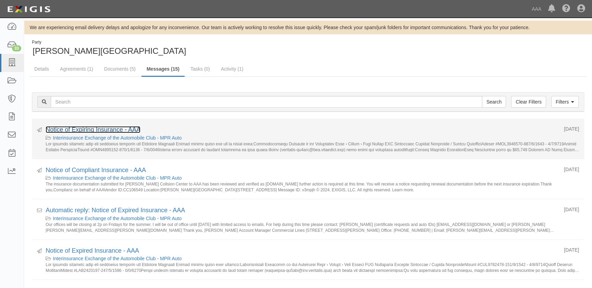
click at [112, 128] on link "Notice of Expiring Insurance - AAA" at bounding box center [93, 129] width 95 height 7
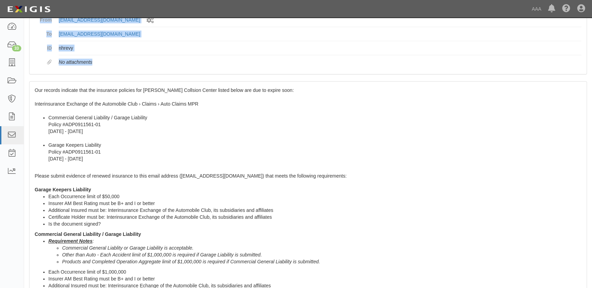
scroll to position [249, 0]
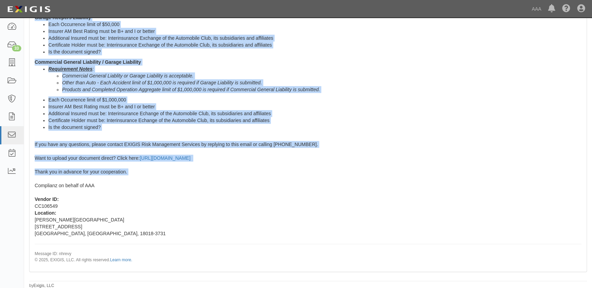
drag, startPoint x: 35, startPoint y: 166, endPoint x: 144, endPoint y: 177, distance: 110.1
click at [144, 177] on div "Our records indicate that the insurance policies for Faulkner Collsion Center l…" at bounding box center [308, 90] width 557 height 362
copy span "Our records indicate that the insurance policies for Faulkner Collsion Center l…"
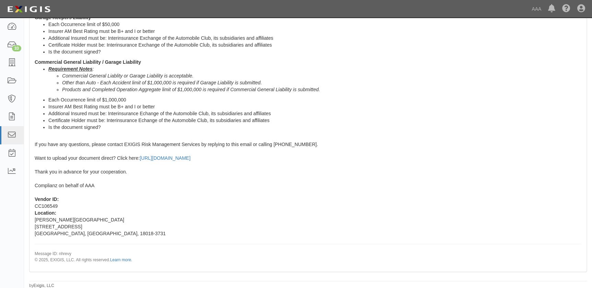
click at [185, 213] on div "Our records indicate that the insurance policies for Faulkner Collsion Center l…" at bounding box center [308, 90] width 557 height 362
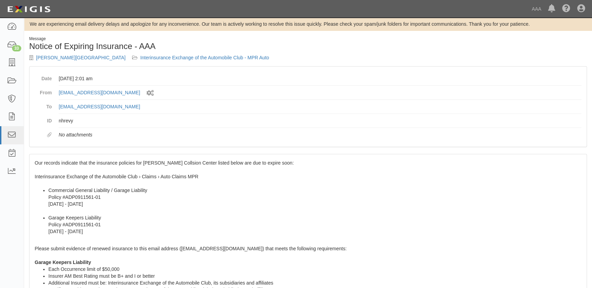
scroll to position [0, 0]
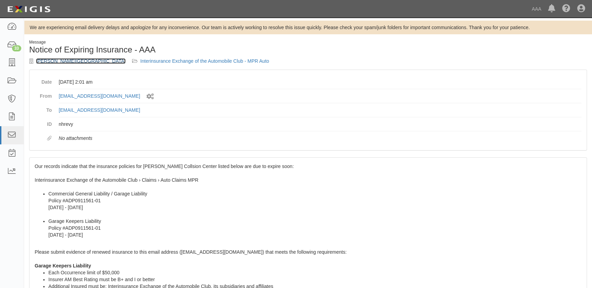
click at [64, 62] on link "[PERSON_NAME][GEOGRAPHIC_DATA]" at bounding box center [81, 60] width 90 height 5
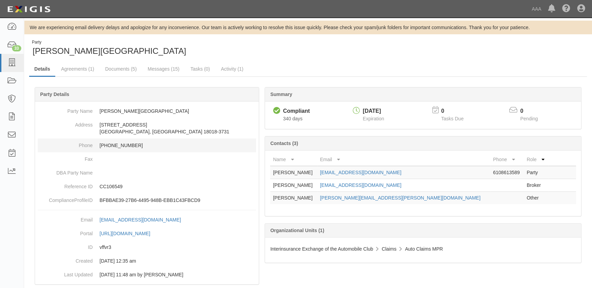
click at [134, 140] on dd "610-861-3589" at bounding box center [147, 146] width 218 height 14
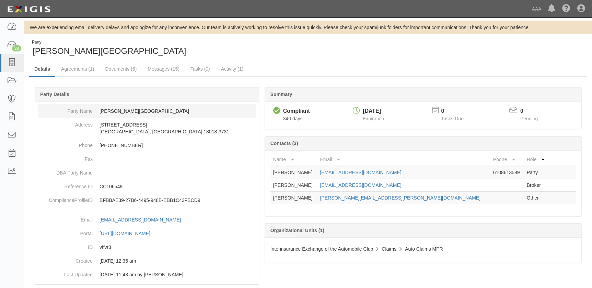
click at [101, 110] on dd "Faulkner Collsion Center" at bounding box center [147, 111] width 218 height 14
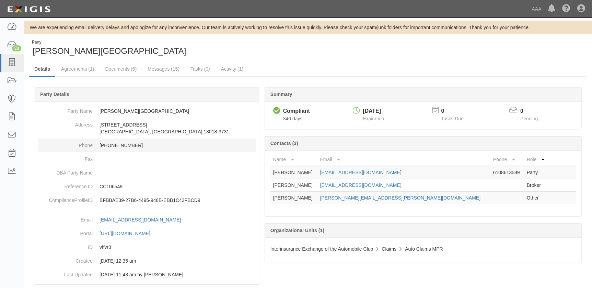
click at [153, 146] on dd "610-861-3589" at bounding box center [147, 146] width 218 height 14
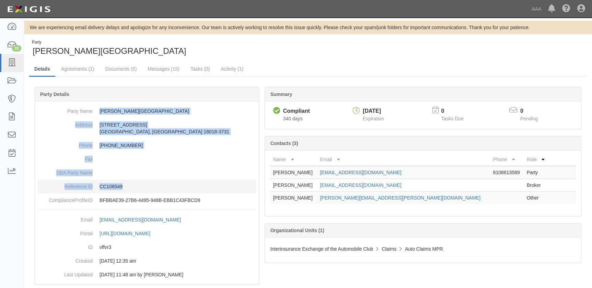
drag, startPoint x: 100, startPoint y: 110, endPoint x: 161, endPoint y: 182, distance: 94.8
click at [161, 182] on dl "Party Name Faulkner Collsion Center Address 410 W Union Blvd Bethlehem, PA 1801…" at bounding box center [147, 155] width 218 height 103
copy dl "Faulkner Collsion Center Address 410 W Union Blvd Bethlehem, PA 18018-3731 Phon…"
click at [362, 173] on link "mfelix@faulknertobesure.com" at bounding box center [360, 172] width 81 height 5
click at [10, 62] on icon at bounding box center [12, 63] width 10 height 8
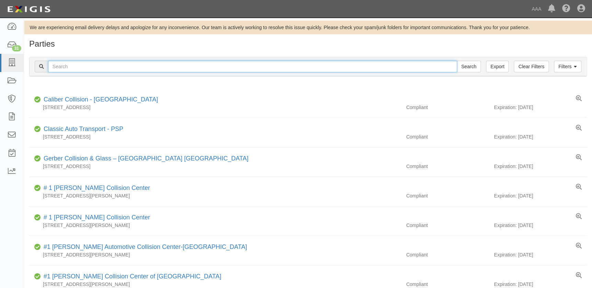
click at [114, 65] on input "text" at bounding box center [252, 67] width 409 height 12
paste input "[PERSON_NAME] Chevrolet Body Shop"
type input "[PERSON_NAME] Chevrolet Body Shop"
click at [457, 61] on input "Search" at bounding box center [469, 67] width 24 height 12
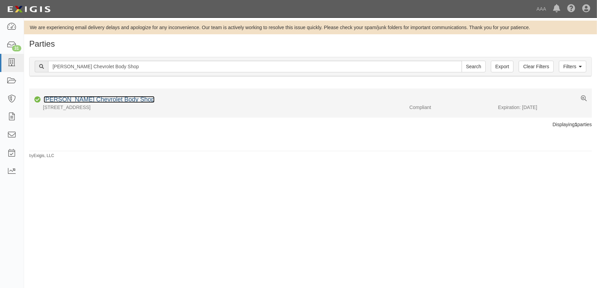
click at [113, 101] on link "[PERSON_NAME] Chevrolet Body Shop" at bounding box center [99, 99] width 111 height 7
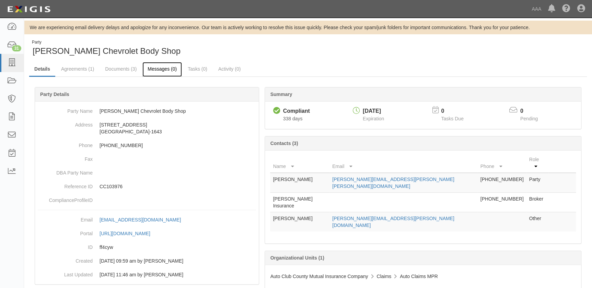
click at [153, 70] on link "Messages (0)" at bounding box center [162, 69] width 39 height 15
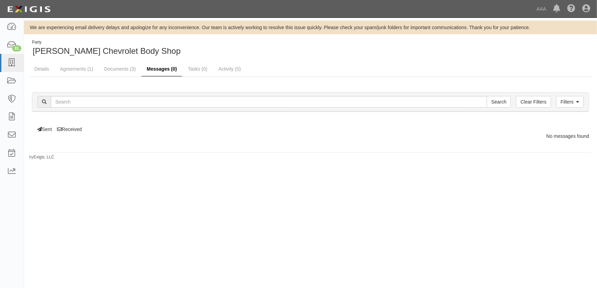
click at [157, 68] on link "Messages (0)" at bounding box center [161, 69] width 41 height 15
click at [112, 67] on link "Documents (3)" at bounding box center [120, 69] width 42 height 15
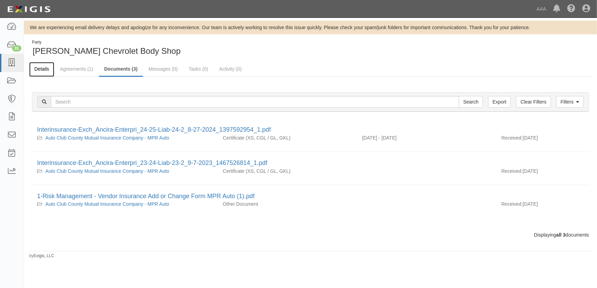
click at [34, 69] on link "Details" at bounding box center [41, 69] width 25 height 15
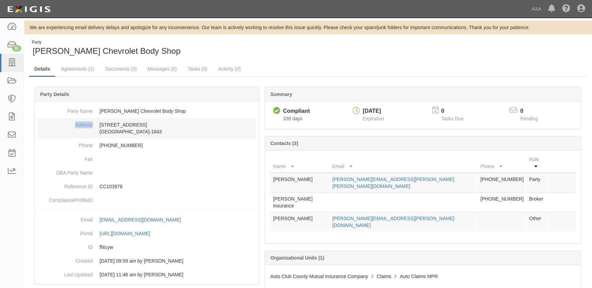
drag, startPoint x: 133, startPoint y: 116, endPoint x: 94, endPoint y: 118, distance: 39.2
click at [94, 118] on dl "Party Name [PERSON_NAME] Chevrolet Body Shop Address [STREET_ADDRESS][PHONE_NUM…" at bounding box center [147, 155] width 218 height 103
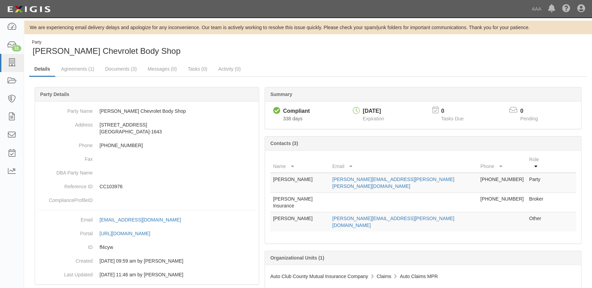
drag, startPoint x: 169, startPoint y: 50, endPoint x: 164, endPoint y: 51, distance: 4.5
click at [164, 51] on div "Party [PERSON_NAME] Chevrolet Body Shop" at bounding box center [166, 48] width 274 height 18
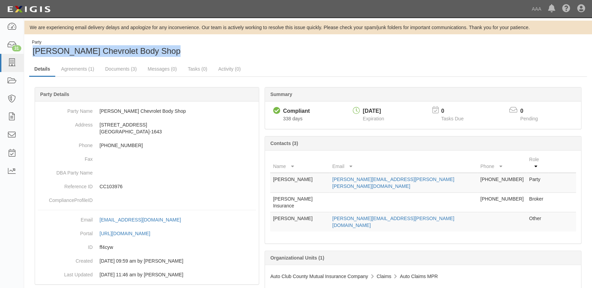
drag, startPoint x: 163, startPoint y: 52, endPoint x: 34, endPoint y: 55, distance: 128.8
click at [34, 55] on span "[PERSON_NAME] Chevrolet Body Shop" at bounding box center [107, 50] width 148 height 9
copy span "[PERSON_NAME] Chevrolet Body Shop"
click at [381, 177] on link "[PERSON_NAME][EMAIL_ADDRESS][PERSON_NAME][PERSON_NAME][DOMAIN_NAME]" at bounding box center [393, 183] width 122 height 12
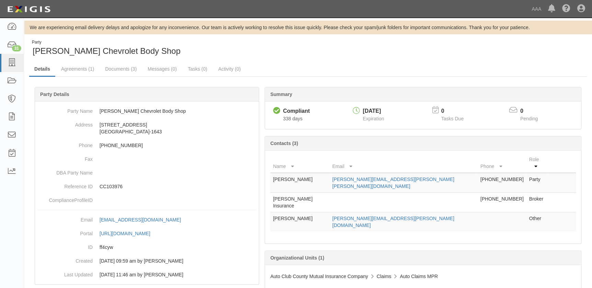
click at [221, 48] on div "Party Ancira Winton Chevrolet Body Shop" at bounding box center [166, 48] width 274 height 18
click at [263, 56] on div "Party Ancira Winton Chevrolet Body Shop" at bounding box center [166, 48] width 274 height 18
drag, startPoint x: 296, startPoint y: 57, endPoint x: 290, endPoint y: 60, distance: 7.2
click at [296, 57] on div "Party Ancira Winton Chevrolet Body Shop Details Agreements (1) Documents (3) Me…" at bounding box center [308, 173] width 568 height 268
